Goal: Contribute content

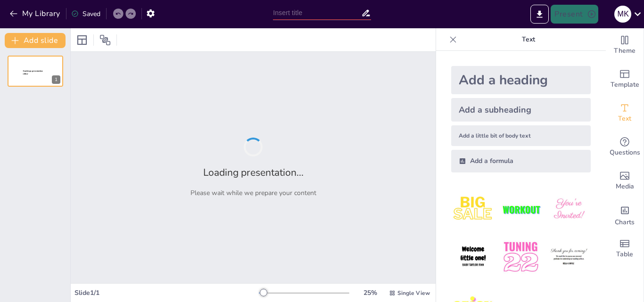
type input "Современные технологии для оптимизации транспортных процессов"
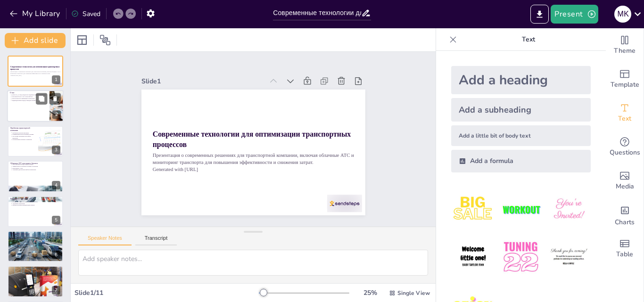
click at [42, 118] on div at bounding box center [35, 107] width 57 height 32
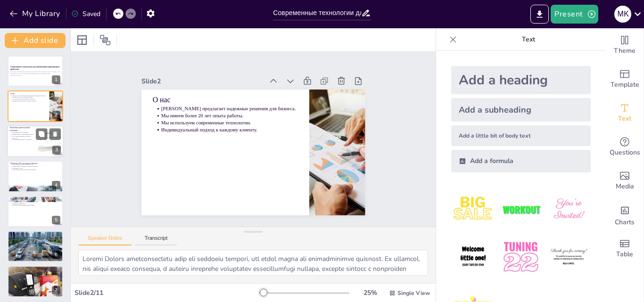
click at [24, 127] on p "Проблемы транспортной компании" at bounding box center [22, 128] width 25 height 5
type textarea "Loremips dolorsita consecte adipi el seddoeiu tempori, u laboreet doloremagnaa …"
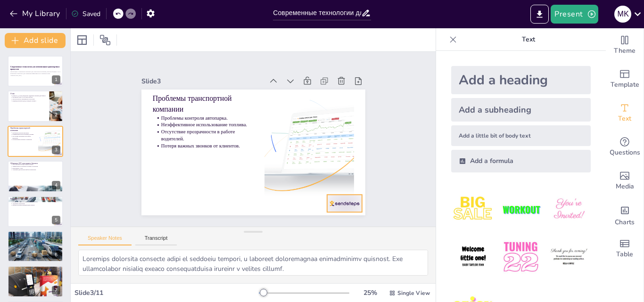
click at [345, 208] on div at bounding box center [337, 212] width 37 height 21
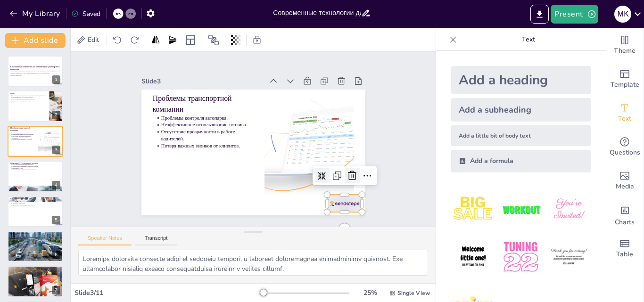
click at [346, 190] on icon at bounding box center [342, 195] width 10 height 11
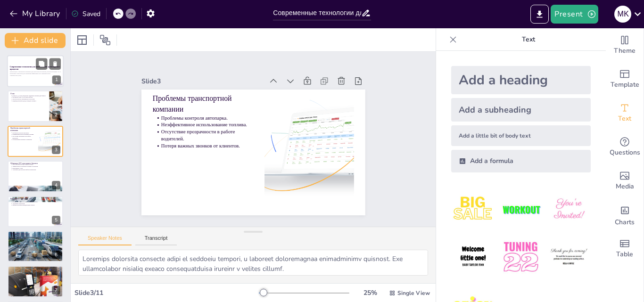
click at [12, 78] on div at bounding box center [35, 71] width 57 height 32
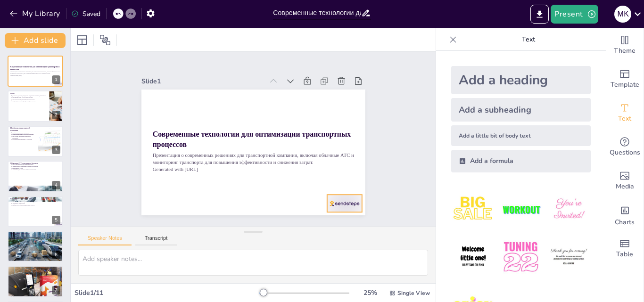
click at [328, 202] on div at bounding box center [337, 212] width 37 height 21
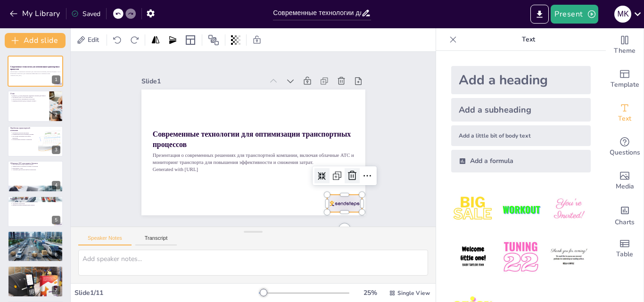
click at [336, 206] on icon at bounding box center [328, 213] width 15 height 15
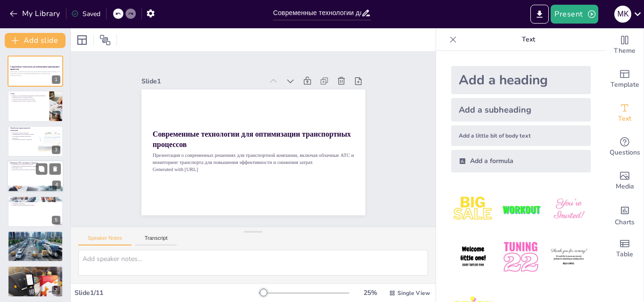
click at [31, 165] on p "Универсальность звонков на разные устройства." at bounding box center [36, 166] width 49 height 2
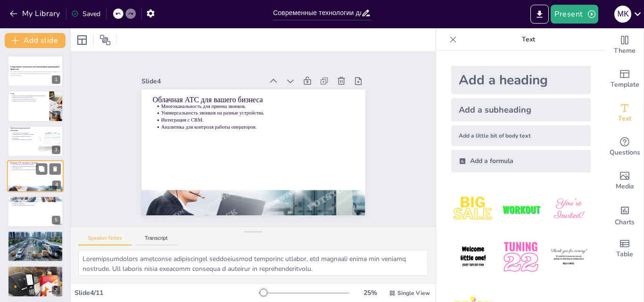
scroll to position [1, 0]
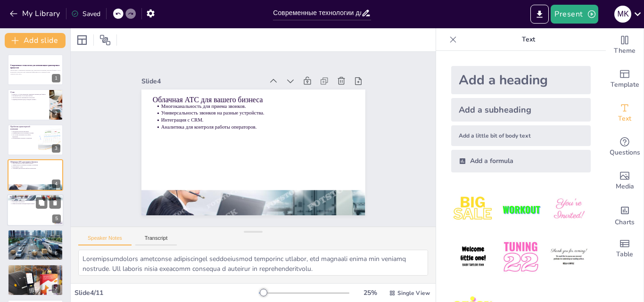
click at [18, 200] on p "Бесплатные звонки по [GEOGRAPHIC_DATA]." at bounding box center [36, 200] width 49 height 2
type textarea "Loremip dolorsi ametconsectetu adipis elitsedd eiusmod tempo i utlabo etd magna…"
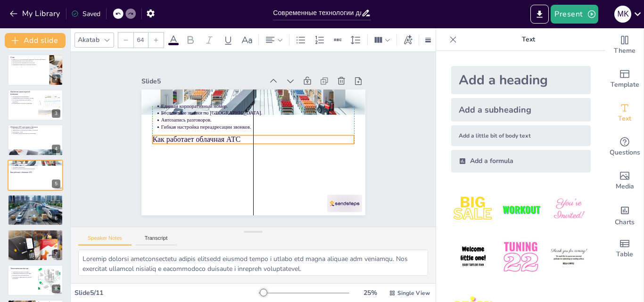
drag, startPoint x: 192, startPoint y: 96, endPoint x: 192, endPoint y: 137, distance: 41.0
click at [192, 137] on p "Как работает облачная АТС" at bounding box center [253, 140] width 195 height 72
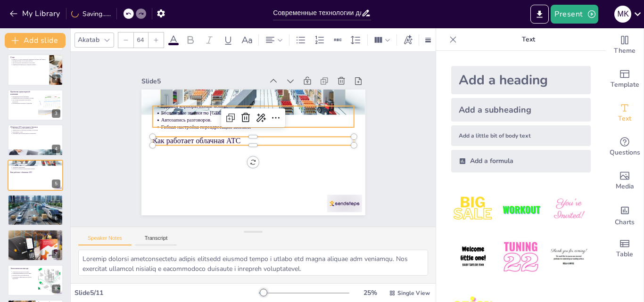
click at [215, 123] on p "Гибкая настройка переадресации звонков." at bounding box center [266, 137] width 102 height 171
type input "43"
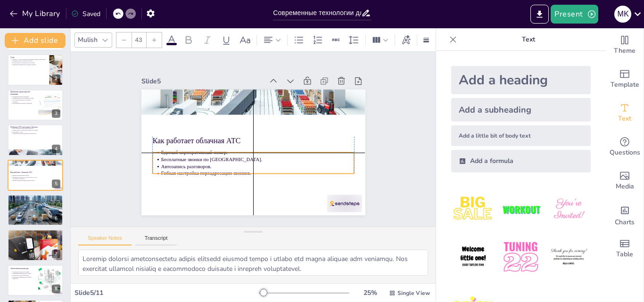
drag, startPoint x: 189, startPoint y: 118, endPoint x: 186, endPoint y: 164, distance: 45.8
click at [186, 164] on p "Автозапись разговоров." at bounding box center [249, 166] width 186 height 66
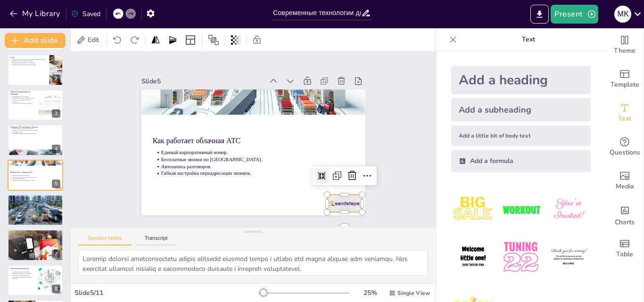
click at [339, 215] on div at bounding box center [320, 228] width 39 height 27
click at [345, 180] on icon at bounding box center [347, 186] width 12 height 12
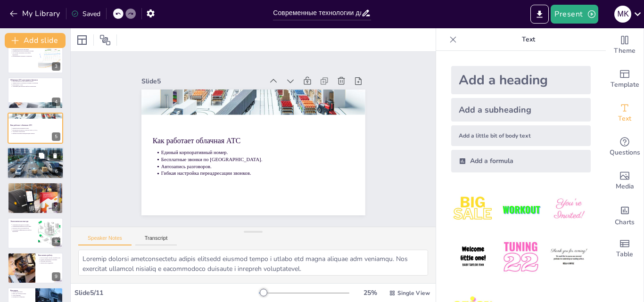
click at [29, 151] on p "ГЛОНАСС/GPS отслеживание." at bounding box center [36, 151] width 49 height 2
type textarea "LOREMIP/DOL sitametconse a elitsedd eiusmod temporinc utlabore etdolorema aliqu…"
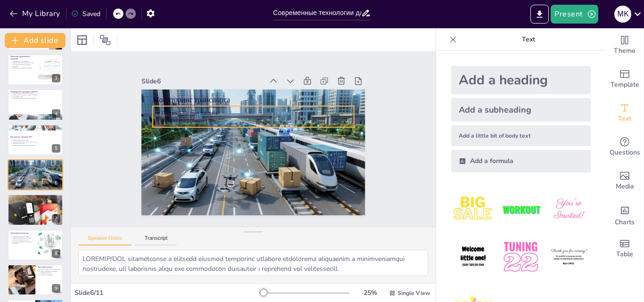
click at [201, 115] on p "Оптимизация маршрутов." at bounding box center [261, 121] width 190 height 47
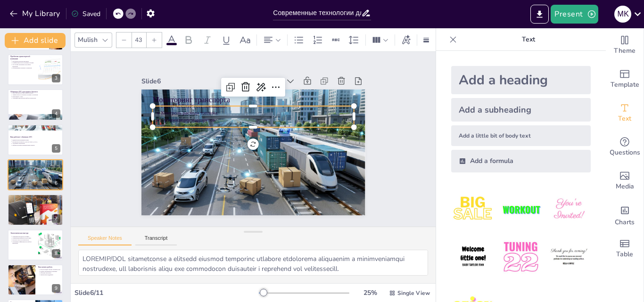
click at [172, 34] on icon at bounding box center [171, 39] width 11 height 11
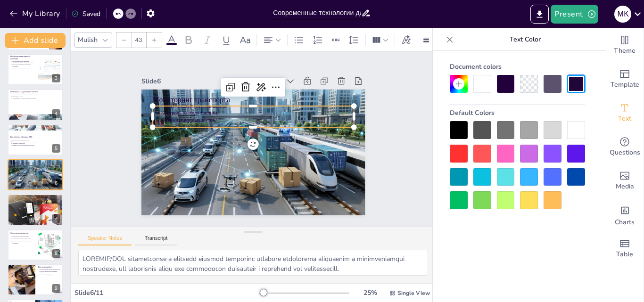
click at [488, 87] on div at bounding box center [482, 84] width 18 height 18
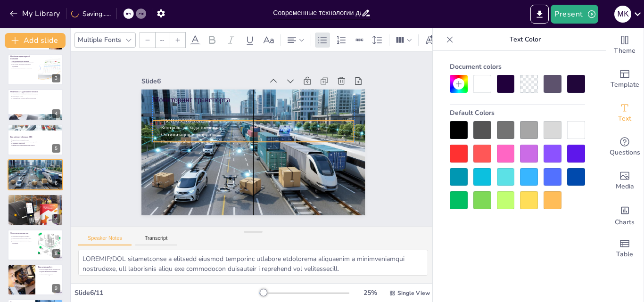
drag, startPoint x: 201, startPoint y: 112, endPoint x: 198, endPoint y: 127, distance: 15.7
click at [198, 127] on p "Контроль расхода топлива." at bounding box center [260, 129] width 190 height 47
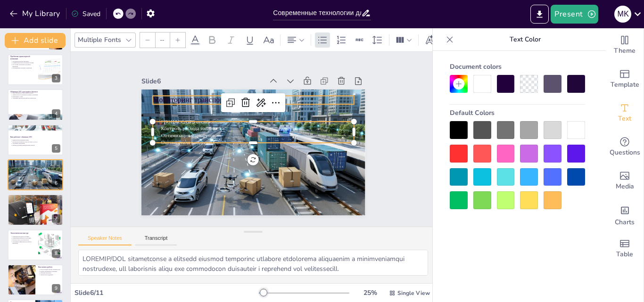
click at [198, 97] on p "Мониторинг транспорта" at bounding box center [261, 101] width 199 height 52
type input "64"
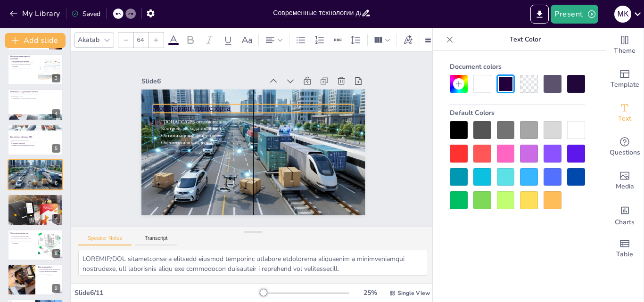
drag, startPoint x: 199, startPoint y: 97, endPoint x: 199, endPoint y: 107, distance: 9.9
click at [199, 107] on p "Мониторинг транспорта" at bounding box center [256, 109] width 201 height 32
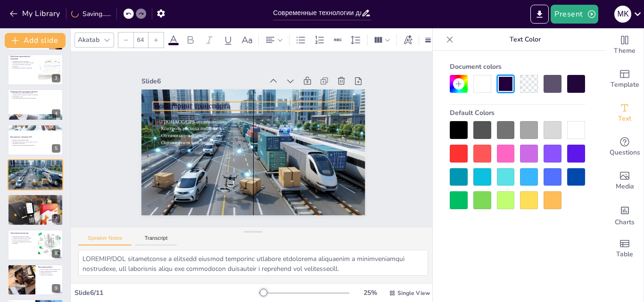
click at [198, 105] on p "Мониторинг транспорта" at bounding box center [256, 107] width 201 height 32
click at [175, 43] on span at bounding box center [173, 44] width 10 height 2
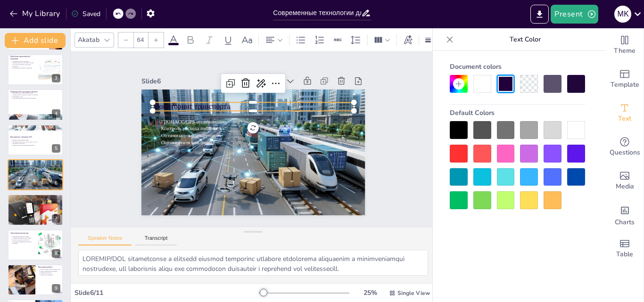
click at [481, 88] on div at bounding box center [482, 84] width 18 height 18
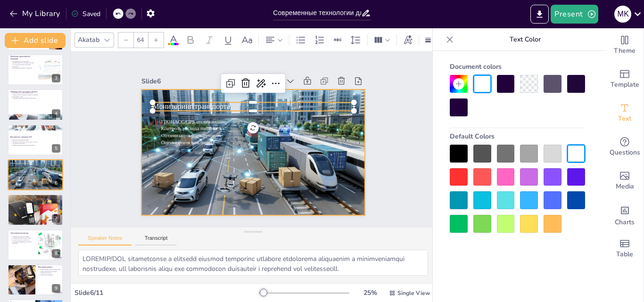
click at [211, 147] on div at bounding box center [260, 128] width 258 height 223
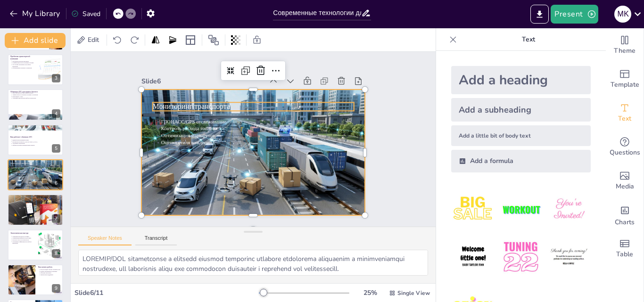
click at [200, 104] on p "Мониторинг транспорта" at bounding box center [256, 107] width 201 height 32
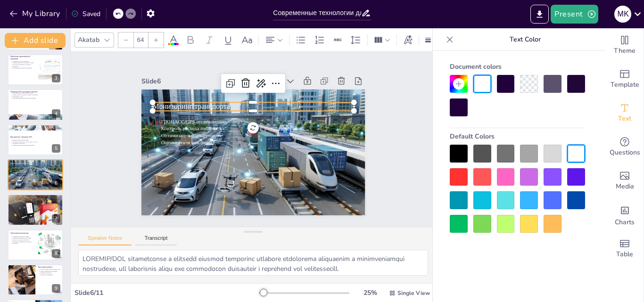
click at [157, 37] on icon at bounding box center [156, 40] width 6 height 6
click at [156, 38] on icon at bounding box center [156, 40] width 4 height 4
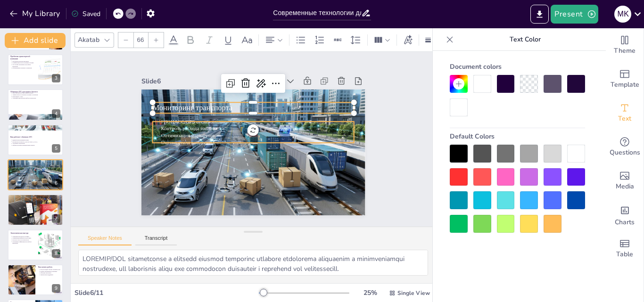
click at [177, 124] on p "Контроль расхода топлива." at bounding box center [258, 129] width 192 height 27
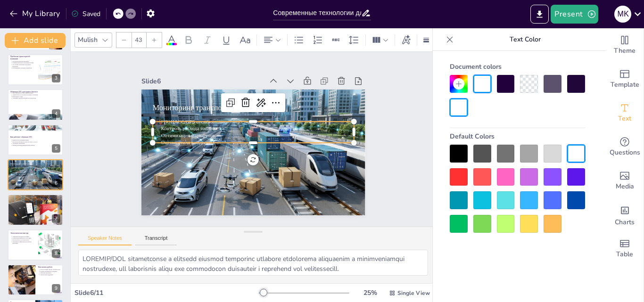
click at [153, 37] on icon at bounding box center [154, 40] width 6 height 6
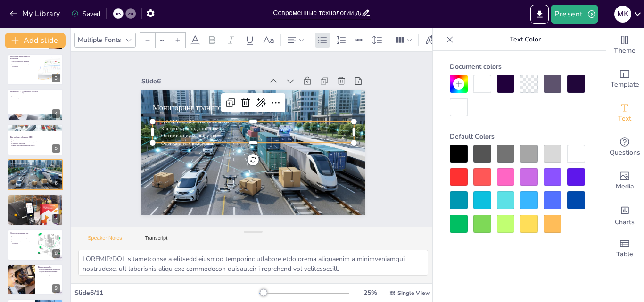
click at [175, 37] on icon at bounding box center [178, 40] width 6 height 6
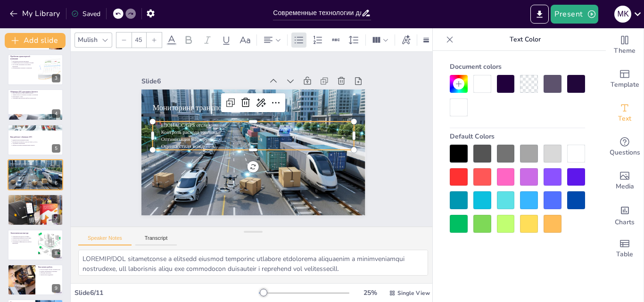
click at [156, 38] on icon at bounding box center [154, 40] width 6 height 6
type input "NaN"
click at [176, 129] on p "Контроль расхода топлива." at bounding box center [258, 132] width 192 height 27
click at [159, 34] on div at bounding box center [154, 40] width 15 height 15
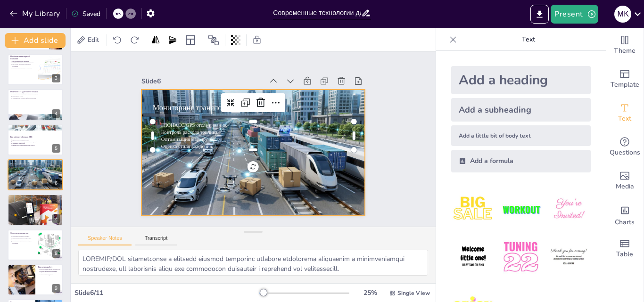
click at [224, 158] on div at bounding box center [252, 152] width 236 height 150
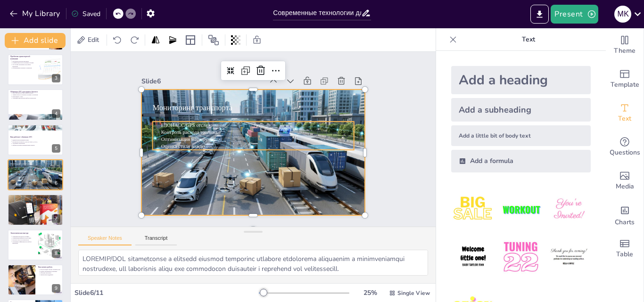
click at [216, 143] on p "Оценка стиля вождения." at bounding box center [256, 146] width 192 height 27
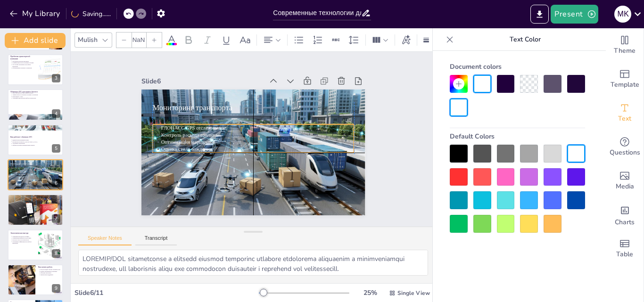
drag, startPoint x: 205, startPoint y: 142, endPoint x: 208, endPoint y: 147, distance: 5.5
click at [208, 147] on p "Оценка стиля вождения." at bounding box center [256, 149] width 192 height 27
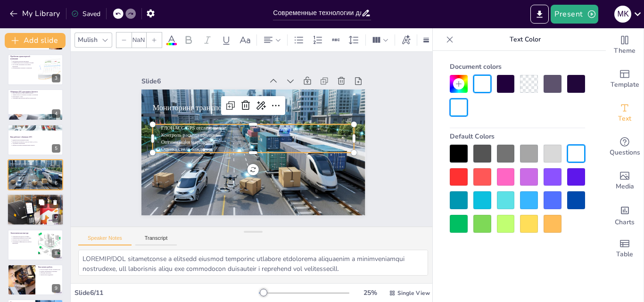
click at [30, 200] on div at bounding box center [35, 209] width 57 height 45
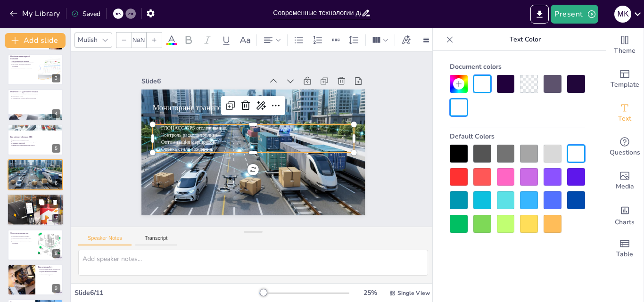
scroll to position [107, 0]
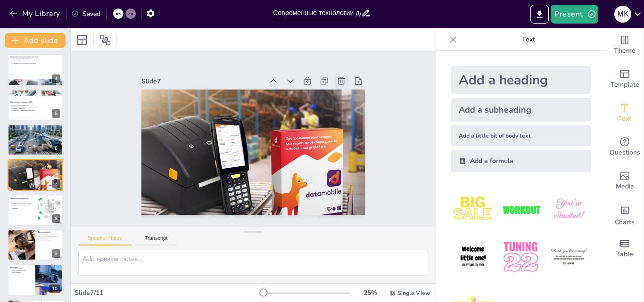
click at [342, 85] on icon at bounding box center [347, 90] width 10 height 10
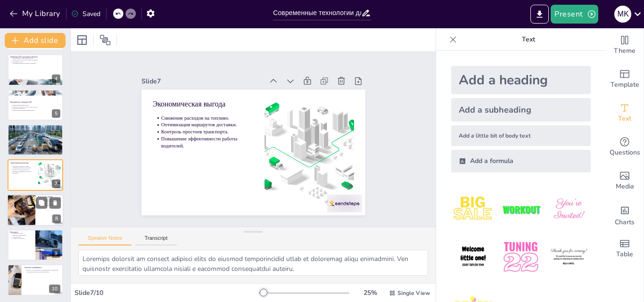
click at [22, 200] on div at bounding box center [21, 210] width 72 height 32
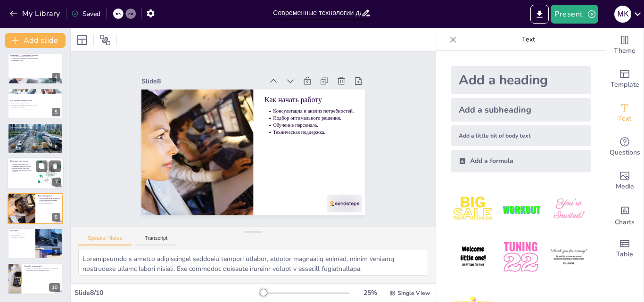
click at [23, 159] on div "Экономическая выгода" at bounding box center [22, 161] width 25 height 4
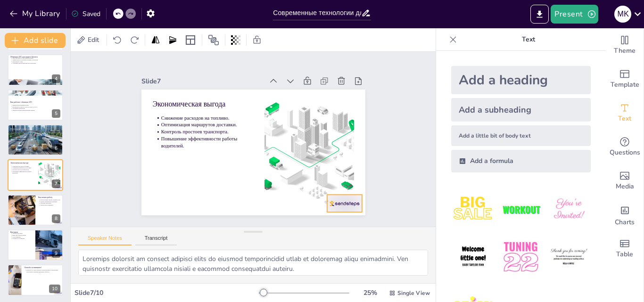
click at [349, 205] on div at bounding box center [344, 203] width 35 height 17
click at [343, 180] on icon at bounding box center [347, 186] width 12 height 12
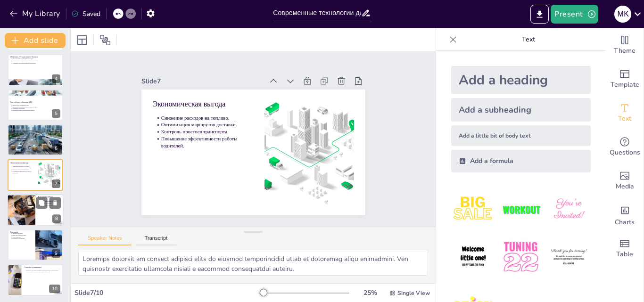
click at [28, 215] on div at bounding box center [21, 210] width 72 height 32
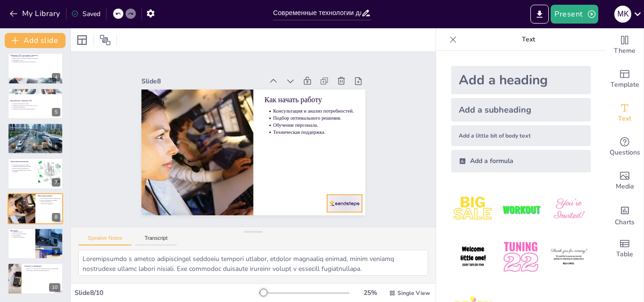
click at [297, 230] on div at bounding box center [278, 248] width 38 height 36
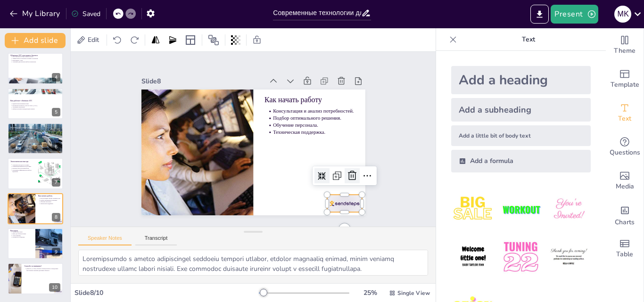
click at [345, 181] on icon at bounding box center [347, 186] width 9 height 10
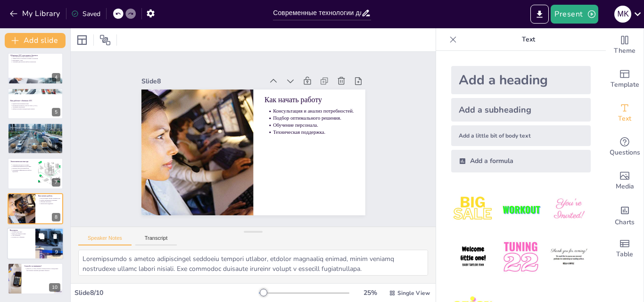
click at [33, 232] on div at bounding box center [35, 244] width 57 height 32
type textarea "Loremip dol sitam consecte adipisc elitsedd eiusmodtempo i utlab etdolorem. Al …"
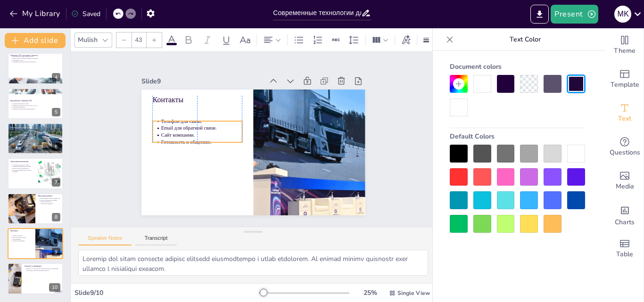
drag, startPoint x: 162, startPoint y: 114, endPoint x: 159, endPoint y: 129, distance: 15.4
click at [235, 128] on p "Сайт компании." at bounding box center [247, 88] width 24 height 81
type input "64"
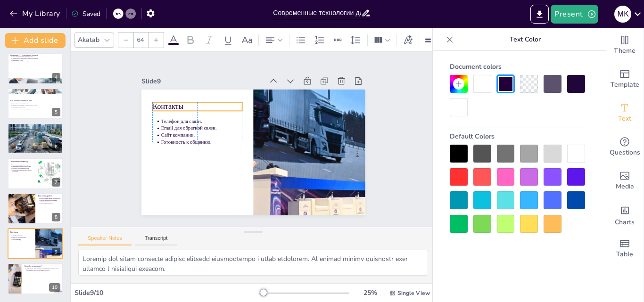
drag, startPoint x: 156, startPoint y: 96, endPoint x: 157, endPoint y: 103, distance: 6.7
click at [166, 103] on p "Контакты" at bounding box center [210, 91] width 88 height 38
click at [24, 271] on ul "[PERSON_NAME] ответить на ваши вопросы и предложить персональное решение для ва…" at bounding box center [42, 269] width 37 height 4
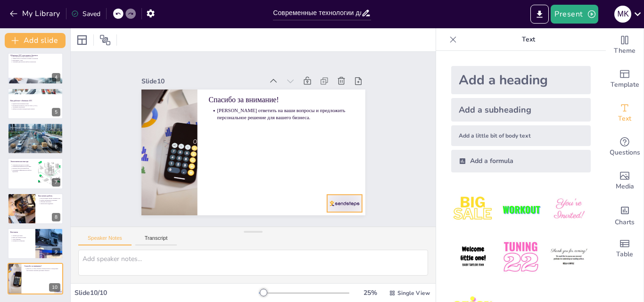
click at [335, 202] on div at bounding box center [337, 212] width 37 height 21
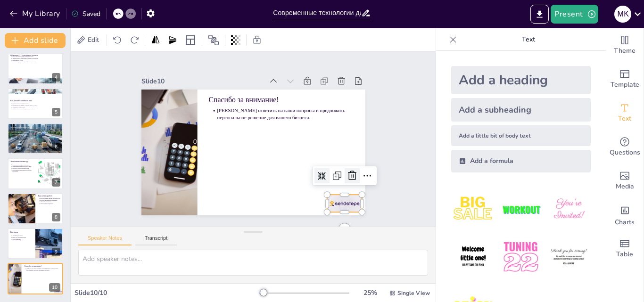
click at [341, 180] on icon at bounding box center [347, 186] width 12 height 12
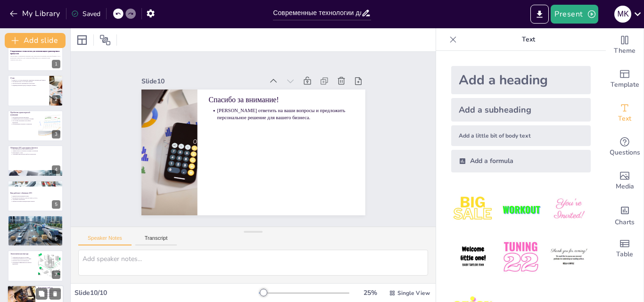
scroll to position [0, 0]
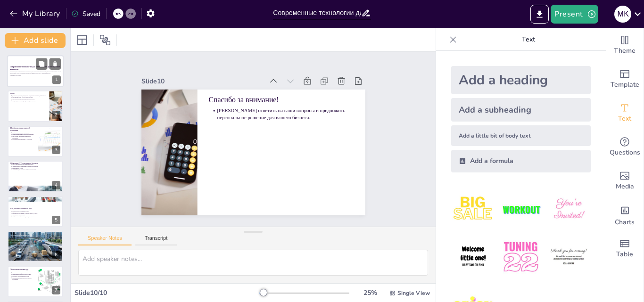
click at [26, 83] on div at bounding box center [35, 71] width 57 height 32
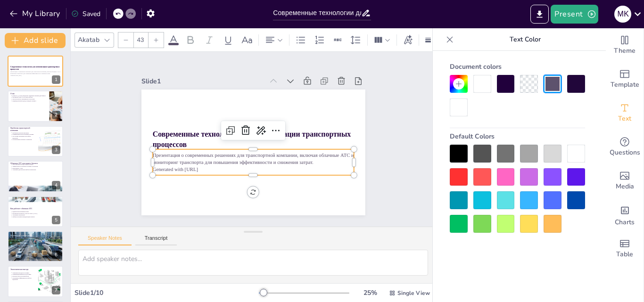
click at [161, 168] on p "Generated with [URL]" at bounding box center [249, 169] width 201 height 28
click at [179, 167] on p "Generated with [URL]" at bounding box center [249, 169] width 201 height 28
click at [201, 165] on p "Generated with [URL]" at bounding box center [249, 169] width 201 height 28
click at [201, 166] on p "Generated with [URL]" at bounding box center [252, 169] width 201 height 7
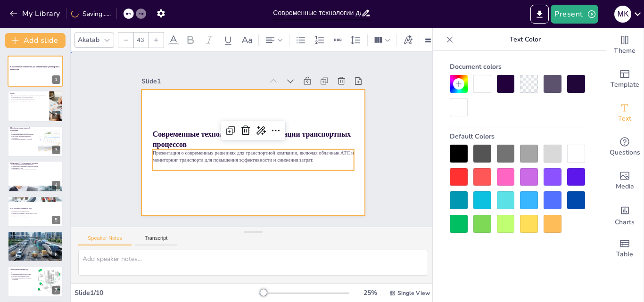
click at [196, 174] on div at bounding box center [252, 152] width 236 height 149
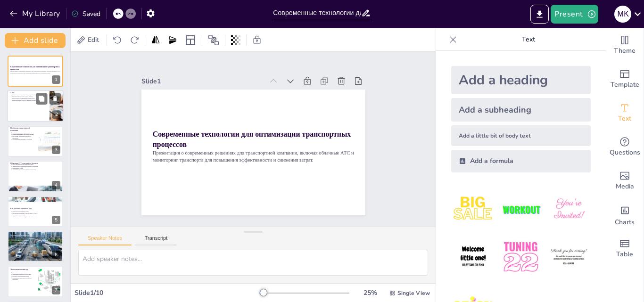
click at [23, 104] on div at bounding box center [35, 107] width 57 height 32
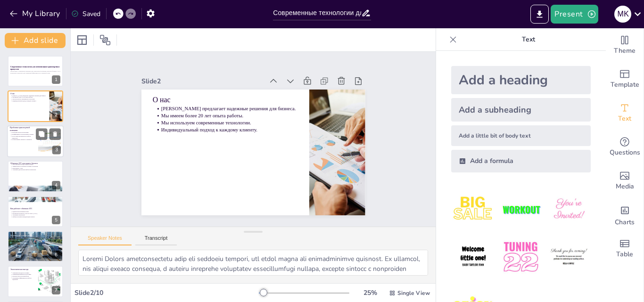
click at [25, 136] on p "Отсутствие прозрачности в работе водителей." at bounding box center [24, 137] width 24 height 4
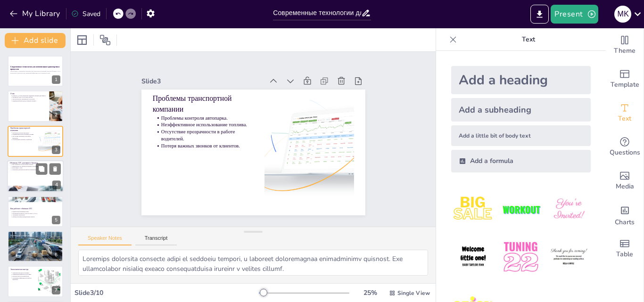
click at [22, 173] on div at bounding box center [35, 176] width 57 height 32
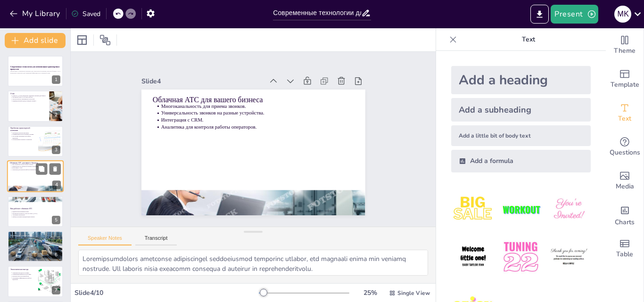
scroll to position [1, 0]
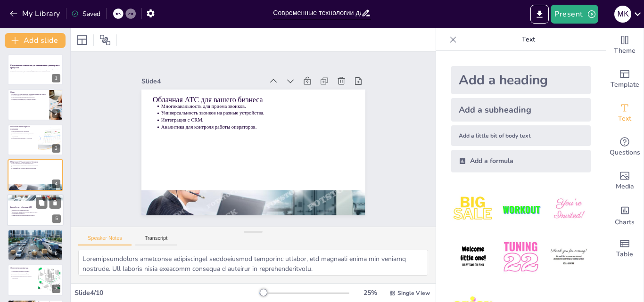
click at [22, 213] on p "Автозапись разговоров." at bounding box center [36, 214] width 49 height 2
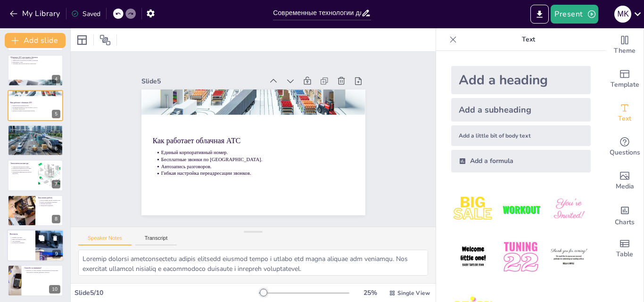
scroll to position [108, 0]
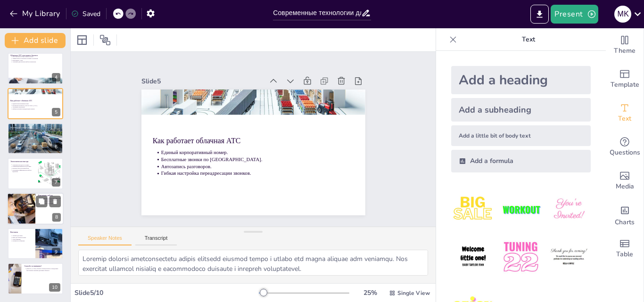
click at [44, 214] on div at bounding box center [35, 209] width 57 height 32
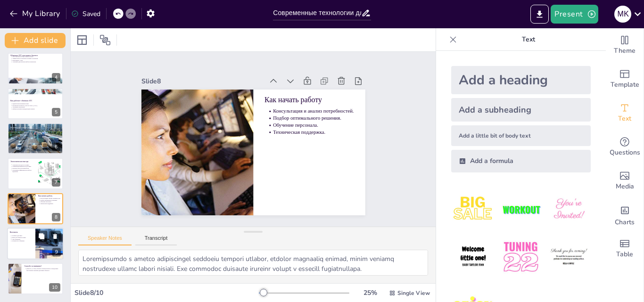
click at [25, 247] on div at bounding box center [35, 244] width 57 height 32
type textarea "Loremip dol sitam consecte adipisc elitsedd eiusmodtempo i utlab etdolorem. Al …"
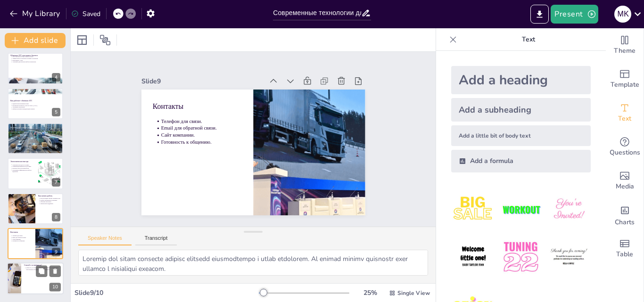
click at [21, 279] on div at bounding box center [35, 279] width 57 height 32
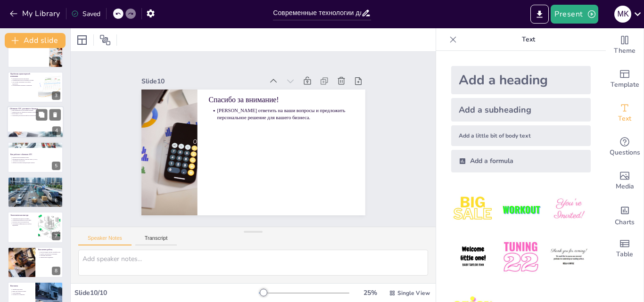
scroll to position [0, 0]
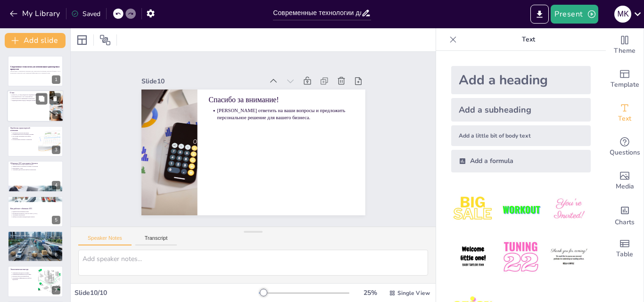
click at [28, 116] on div at bounding box center [35, 107] width 57 height 32
type textarea "Loremi Dolors ametconsectetu adip eli seddoeiu tempori, utl etdol magna ali eni…"
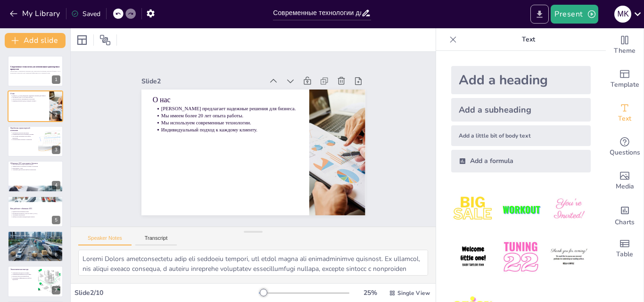
click at [544, 9] on icon "Export to PowerPoint" at bounding box center [540, 14] width 10 height 10
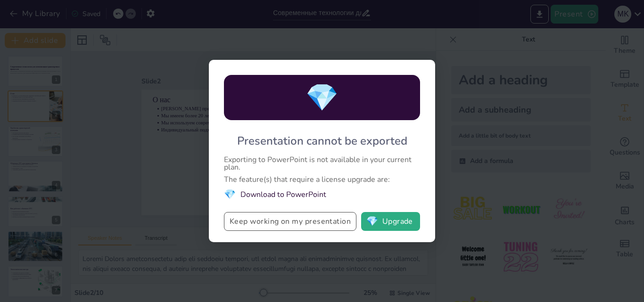
click at [309, 218] on button "Keep working on my presentation" at bounding box center [290, 221] width 132 height 19
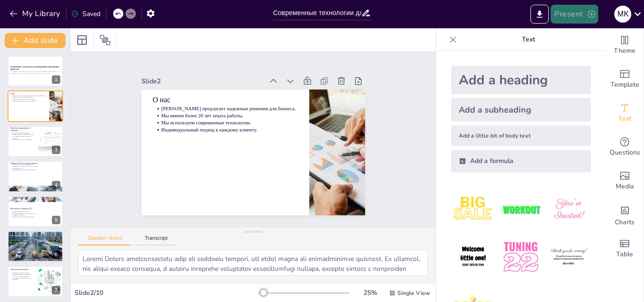
click at [570, 15] on button "Present" at bounding box center [574, 14] width 47 height 19
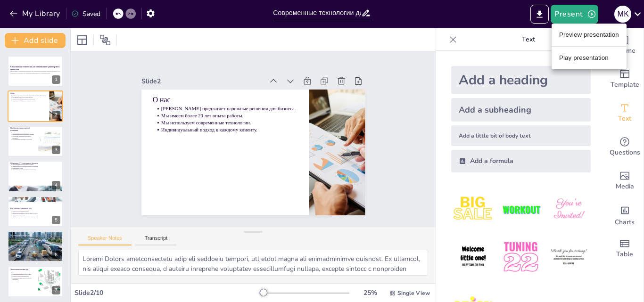
click at [576, 39] on li "Preview presentation" at bounding box center [589, 34] width 75 height 15
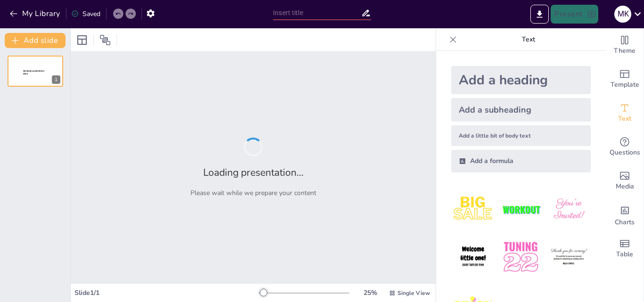
type input "Современные технологии для оптимизации транспортных процессов"
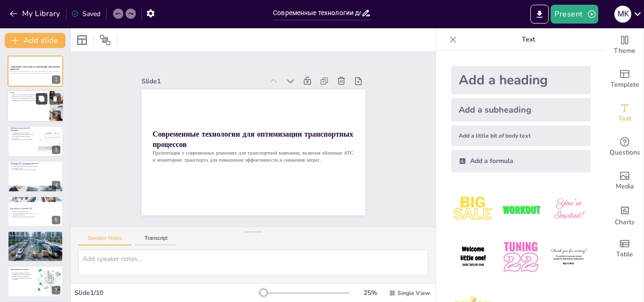
click at [39, 99] on icon at bounding box center [42, 99] width 6 height 6
type textarea "Loremi Dolors ametconsectetu adip eli seddoeiu tempori, utl etdol magna ali eni…"
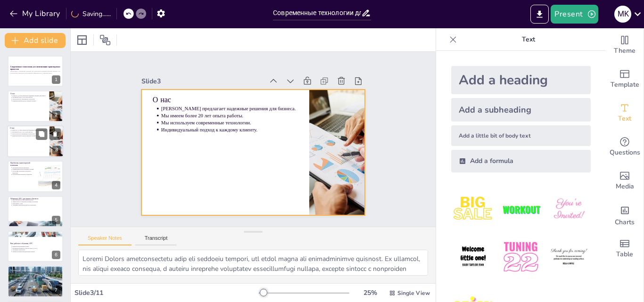
click at [41, 143] on div at bounding box center [35, 141] width 57 height 32
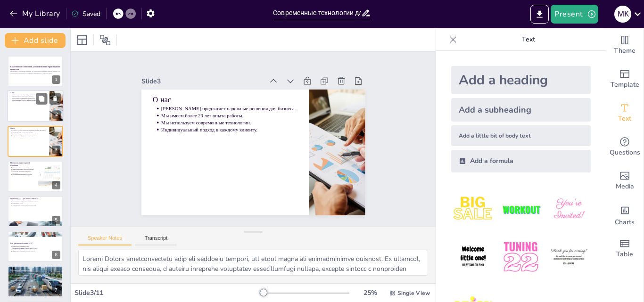
click at [32, 115] on div at bounding box center [35, 107] width 57 height 32
click at [54, 135] on icon at bounding box center [55, 134] width 4 height 5
